Goal: Check status: Check status

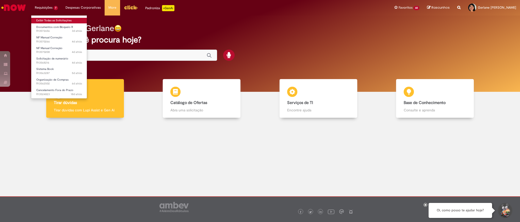
click at [58, 19] on link "Exibir Todas as Solicitações" at bounding box center [59, 21] width 56 height 6
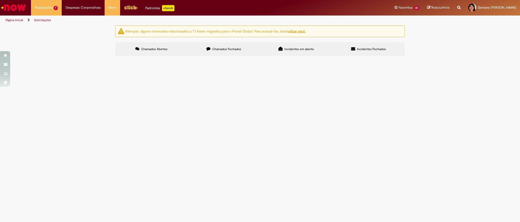
click at [231, 43] on label "Chamados Fechados" at bounding box center [224, 49] width 72 height 14
click at [0, 0] on icon at bounding box center [0, 0] width 0 height 0
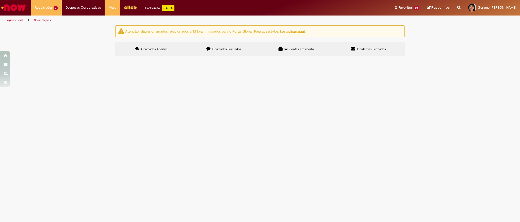
scroll to position [113, 0]
click at [55, 20] on link "Exibir Todas as Solicitações" at bounding box center [59, 21] width 56 height 6
click at [55, 19] on link "Exibir Todas as Solicitações" at bounding box center [59, 21] width 56 height 6
click at [53, 19] on link "Exibir Todas as Solicitações" at bounding box center [59, 21] width 56 height 6
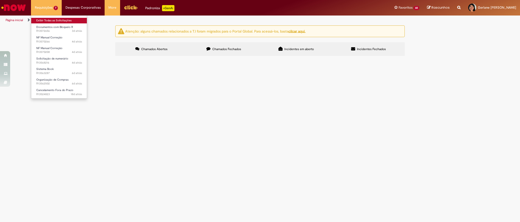
click at [62, 20] on link "Exibir Todas as Solicitações" at bounding box center [59, 21] width 56 height 6
click at [56, 19] on link "Exibir Todas as Solicitações" at bounding box center [59, 21] width 56 height 6
click at [175, 44] on label "Chamados Abertos" at bounding box center [151, 49] width 72 height 14
click at [221, 55] on label "Chamados Fechados" at bounding box center [224, 49] width 72 height 14
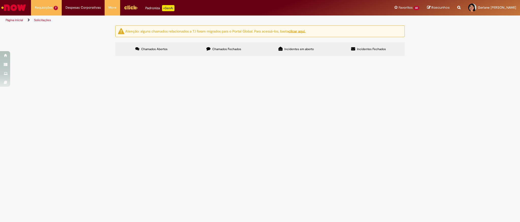
scroll to position [159, 0]
click at [0, 0] on icon at bounding box center [0, 0] width 0 height 0
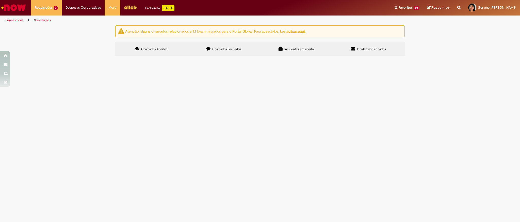
click at [0, 0] on span "PAGAMENTO SEPP COM DE EQUIP DE SEG - ND 5777 / S8" at bounding box center [0, 0] width 0 height 0
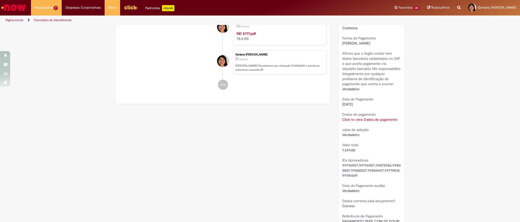
scroll to position [379, 0]
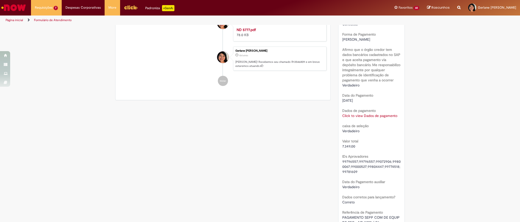
click at [379, 115] on link "Click to view Dados de pagamento" at bounding box center [369, 115] width 55 height 5
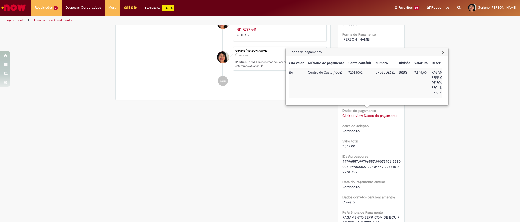
scroll to position [0, 59]
click at [421, 88] on td "PAGAMENTO SEPP COM DE EQUIP DE SEG - ND 5777 / S8" at bounding box center [431, 83] width 23 height 30
drag, startPoint x: 428, startPoint y: 91, endPoint x: 421, endPoint y: 91, distance: 7.1
click at [421, 91] on td "PAGAMENTO SEPP COM DE EQUIP DE SEG - ND 5777 / S8" at bounding box center [431, 83] width 23 height 30
copy td "5777"
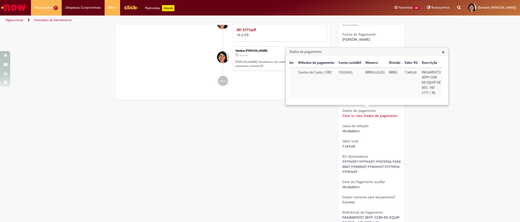
click at [374, 164] on span "99796557;99796557;99072906;99800067;99000527;99804447;99774518;99781609" at bounding box center [371, 166] width 58 height 15
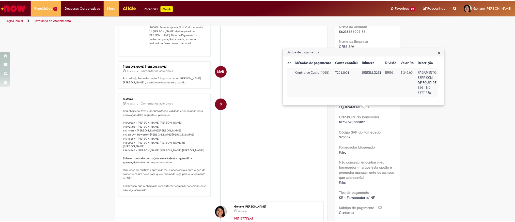
scroll to position [187, 0]
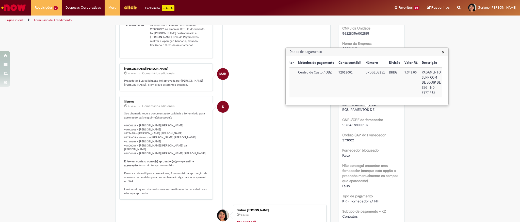
click at [350, 126] on span "18754578000107" at bounding box center [355, 124] width 26 height 5
copy span "18754578000107"
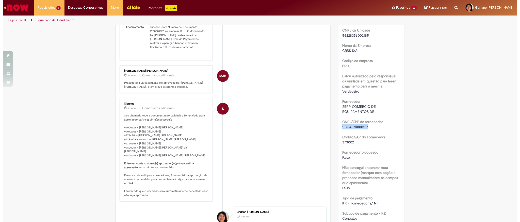
scroll to position [0, 0]
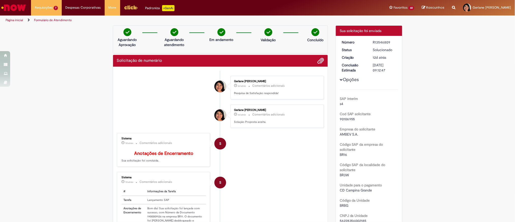
click at [385, 43] on div "R13546809" at bounding box center [385, 42] width 24 height 5
copy div "R13546809"
click at [153, 221] on td "Bom dia! Sua solicitação foi lançada com sucesso, com Número de Documento 19000…" at bounding box center [175, 220] width 61 height 32
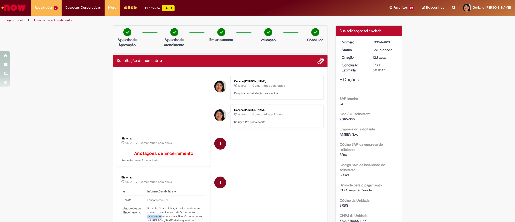
copy td "1900009126"
click at [46, 22] on link "Exibir Todas as Solicitações" at bounding box center [59, 21] width 56 height 6
